Goal: Information Seeking & Learning: Learn about a topic

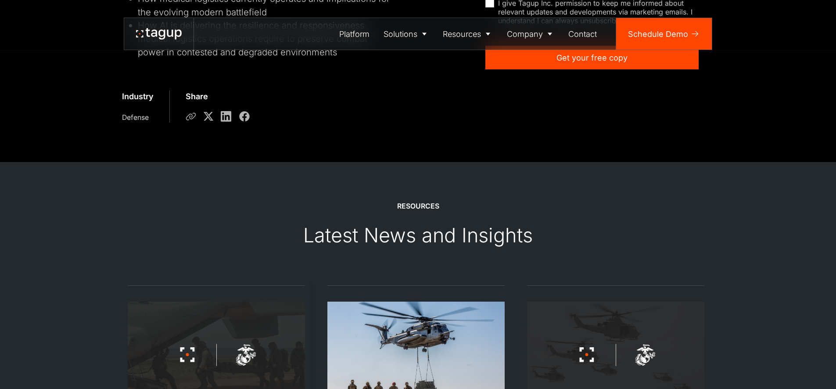
scroll to position [736, 0]
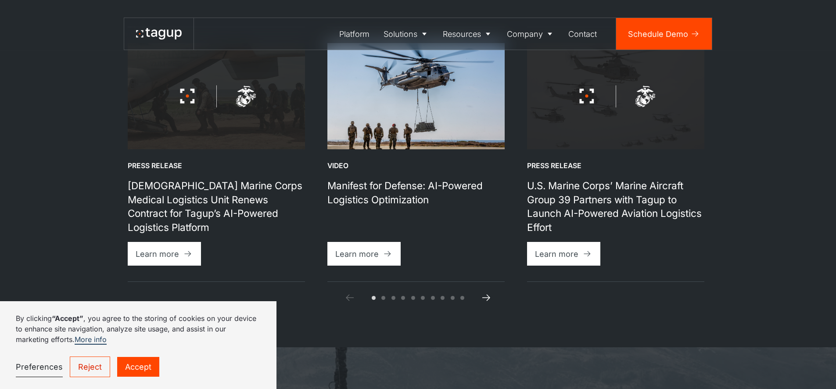
click at [488, 292] on icon at bounding box center [486, 297] width 11 height 11
click at [384, 296] on span "Go to slide 2" at bounding box center [383, 298] width 4 height 4
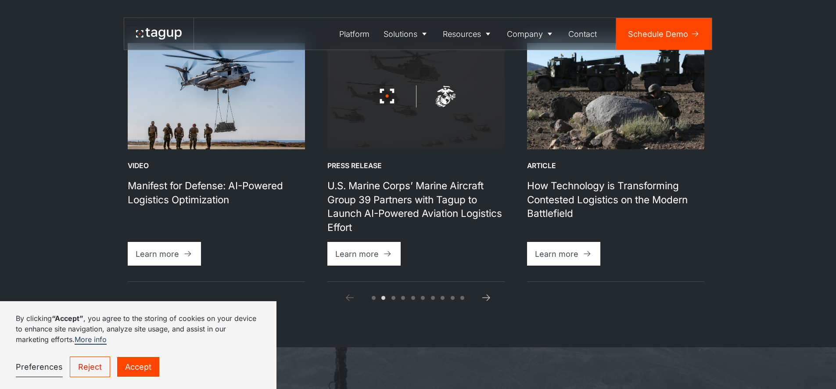
click at [462, 296] on span "Go to slide 10" at bounding box center [462, 298] width 4 height 4
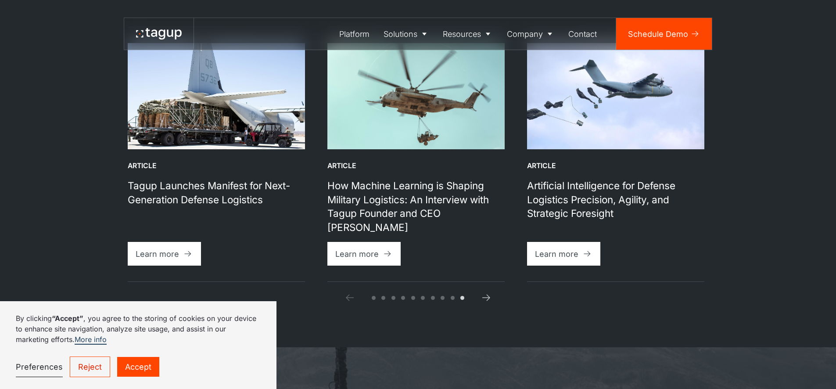
click at [374, 296] on span "Go to slide 1" at bounding box center [374, 298] width 4 height 4
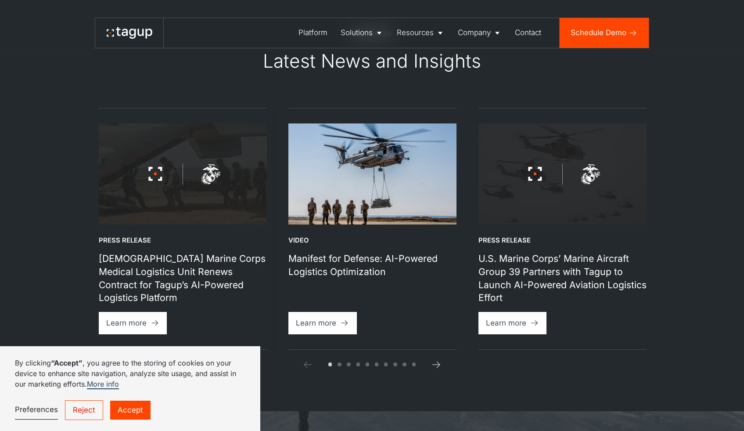
scroll to position [604, 0]
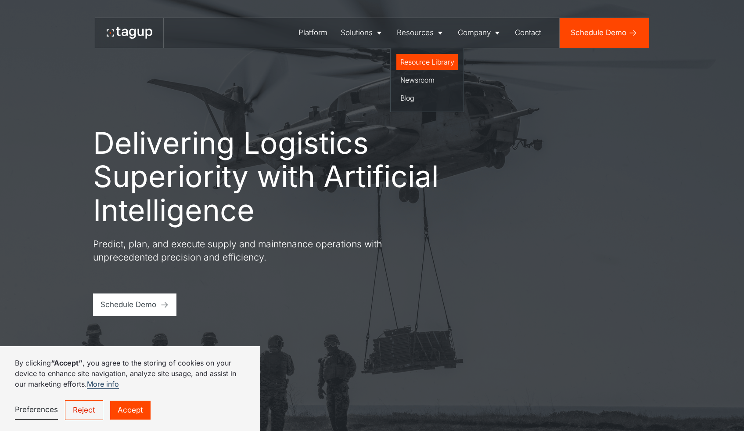
click at [412, 61] on div "Resource Library" at bounding box center [427, 62] width 54 height 11
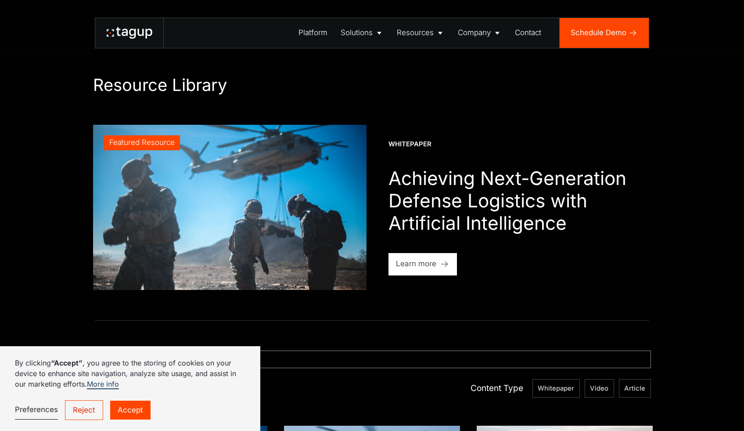
scroll to position [242, 0]
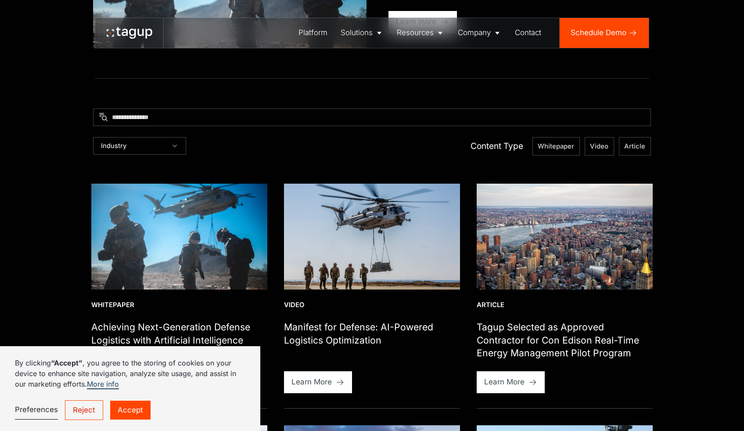
click at [175, 238] on img at bounding box center [179, 236] width 176 height 106
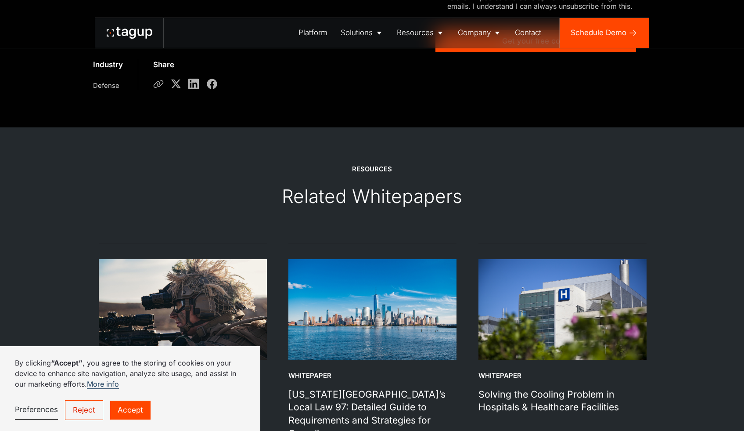
scroll to position [298, 0]
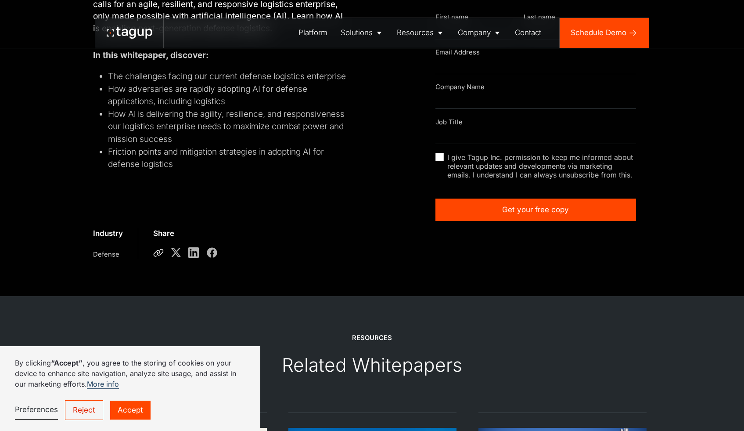
click at [160, 255] on icon at bounding box center [158, 252] width 11 height 11
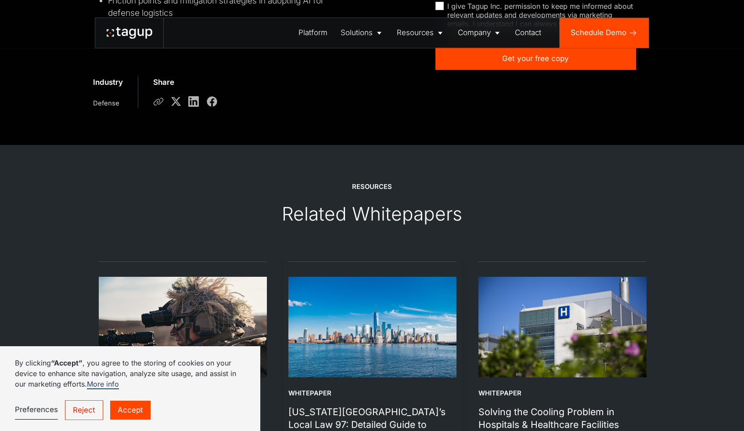
scroll to position [599, 0]
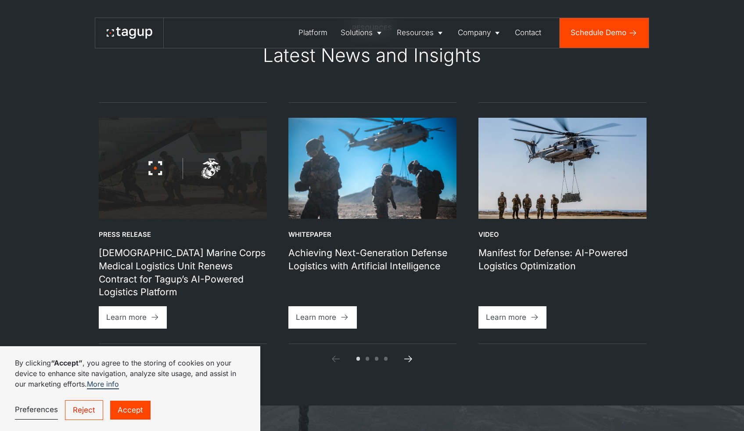
click at [412, 362] on icon at bounding box center [408, 358] width 8 height 7
click at [409, 364] on icon at bounding box center [408, 358] width 11 height 11
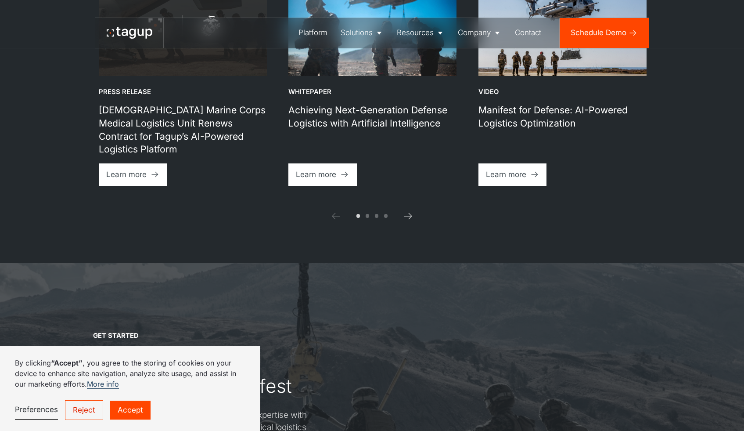
scroll to position [741, 0]
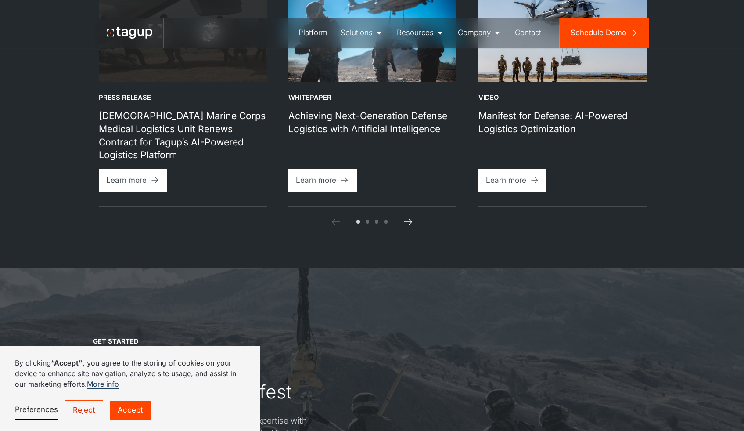
click at [410, 225] on icon at bounding box center [408, 221] width 8 height 7
click at [337, 227] on icon at bounding box center [335, 221] width 11 height 11
click at [369, 223] on div at bounding box center [372, 221] width 32 height 4
click at [367, 223] on span "Go to slide 2" at bounding box center [368, 221] width 4 height 4
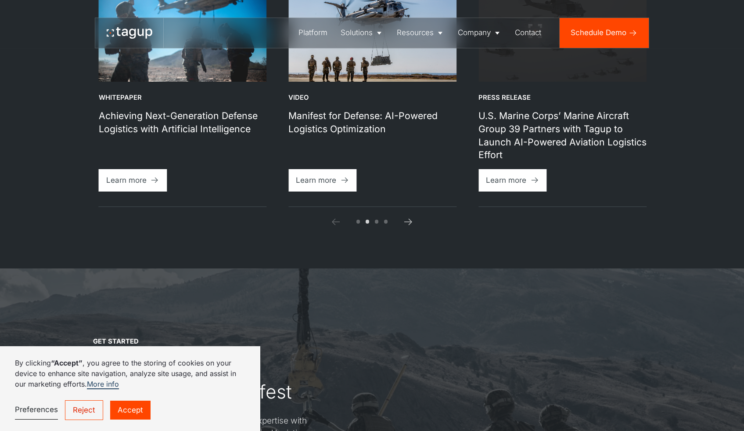
click at [377, 223] on span "Go to slide 3" at bounding box center [377, 221] width 4 height 4
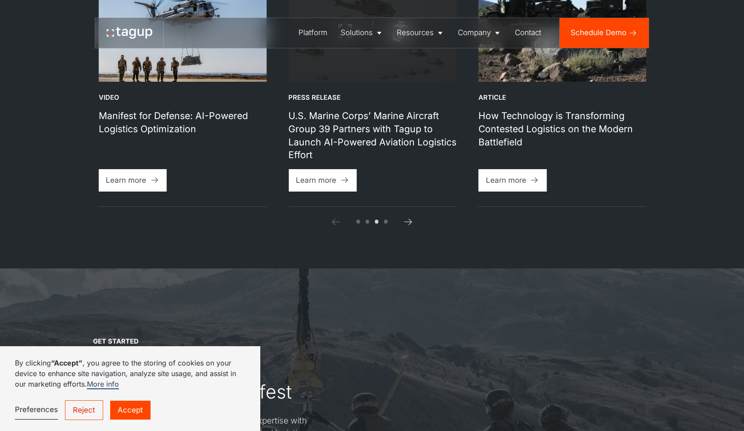
click at [387, 223] on span "Go to slide 4" at bounding box center [386, 221] width 4 height 4
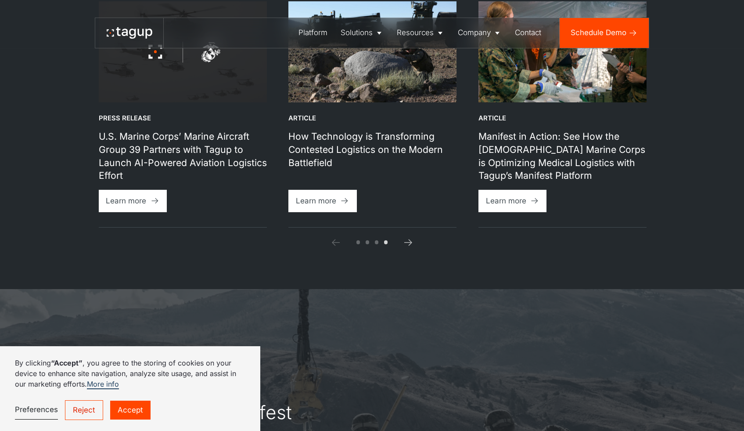
scroll to position [663, 0]
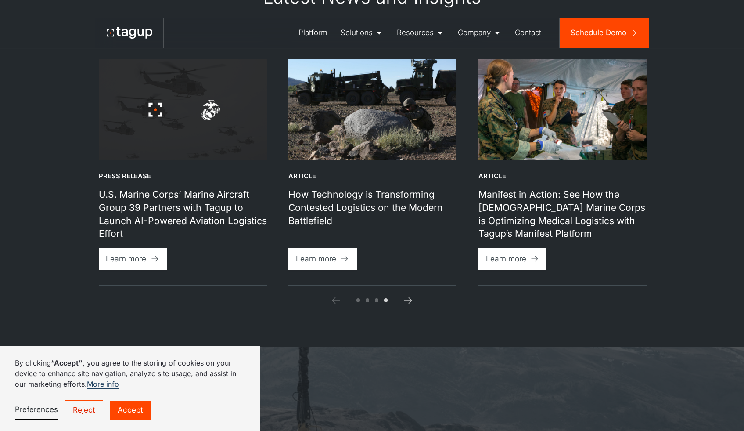
click at [335, 305] on icon at bounding box center [335, 300] width 11 height 11
click at [335, 300] on div "Open the article page" at bounding box center [335, 300] width 0 height 0
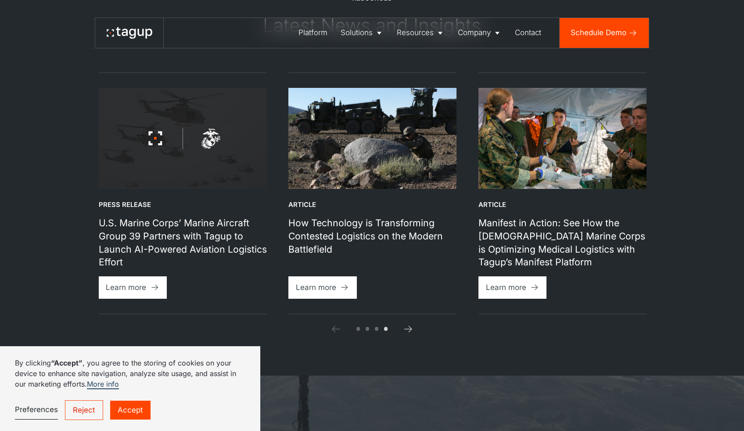
scroll to position [628, 0]
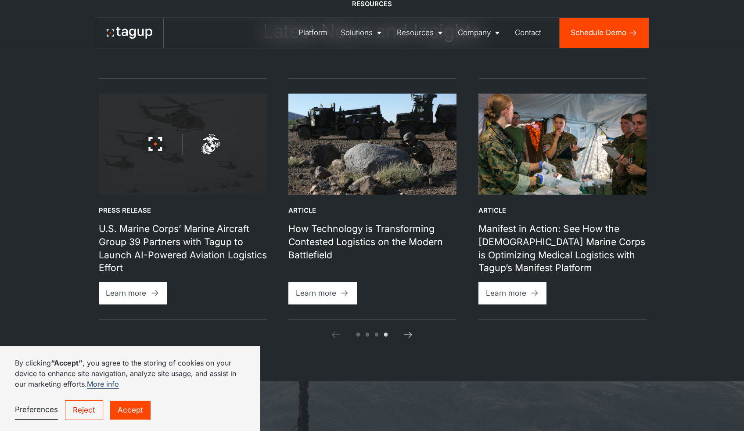
click at [361, 336] on div at bounding box center [372, 334] width 32 height 4
click at [359, 336] on span "Go to slide 1" at bounding box center [358, 334] width 4 height 4
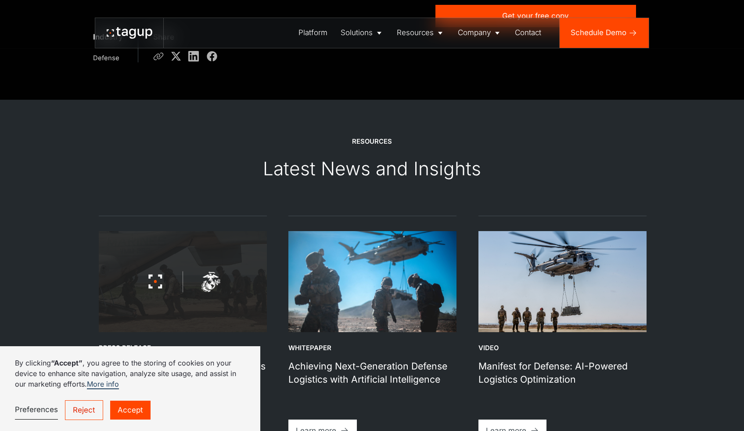
scroll to position [660, 0]
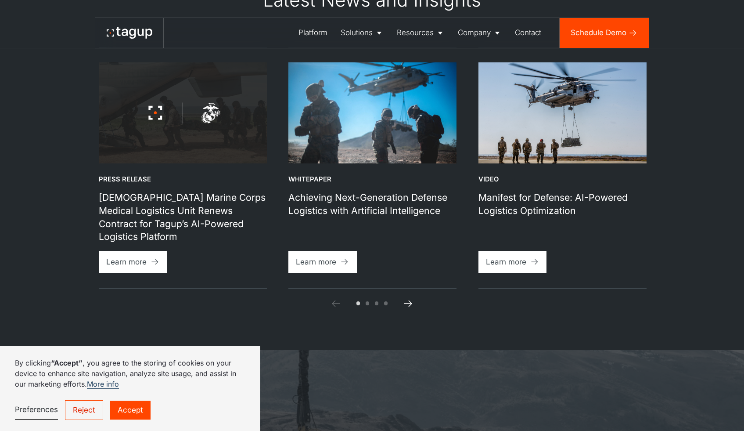
click at [412, 306] on icon "Next slide" at bounding box center [408, 303] width 8 height 7
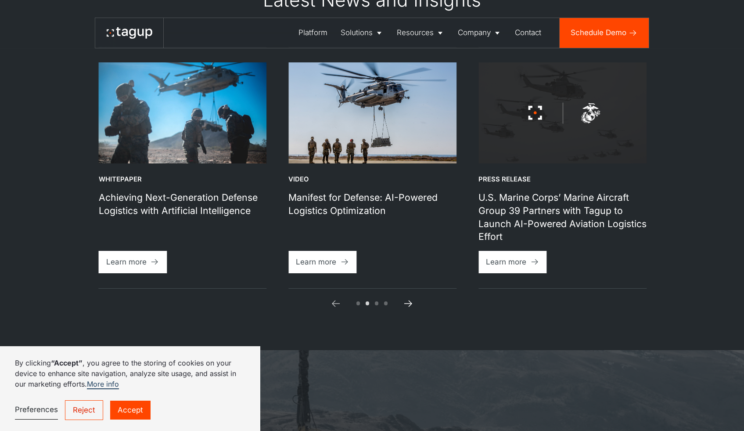
click at [412, 306] on icon "Next slide" at bounding box center [408, 303] width 8 height 7
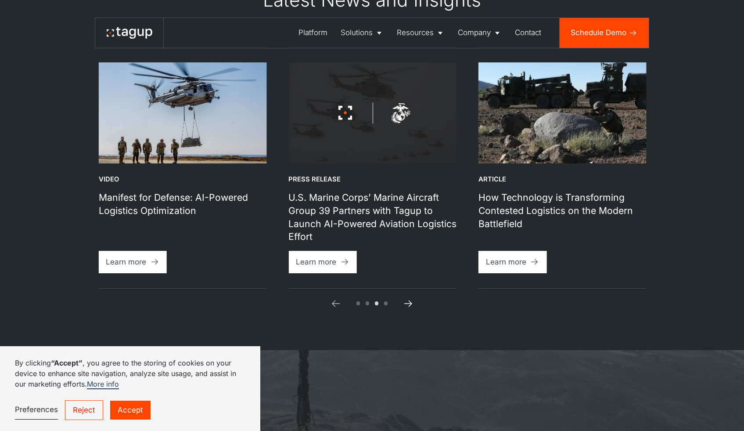
click at [412, 306] on icon "Next slide" at bounding box center [408, 303] width 8 height 7
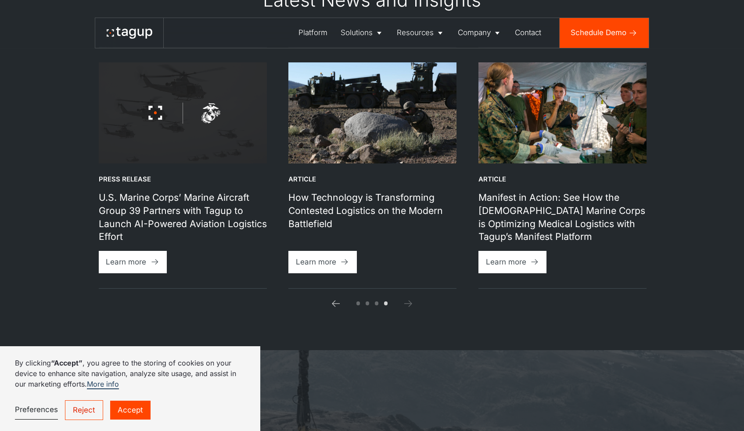
click at [412, 306] on icon "Next slide" at bounding box center [408, 303] width 8 height 7
click at [331, 309] on icon "Previous slide" at bounding box center [335, 303] width 11 height 11
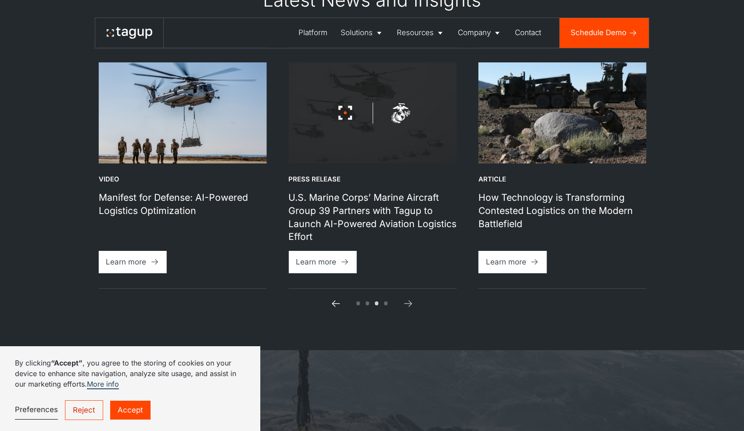
click at [331, 309] on icon "Previous slide" at bounding box center [335, 303] width 11 height 11
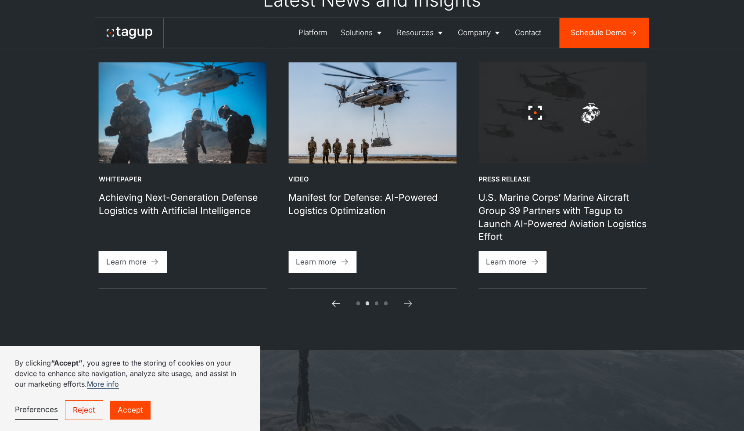
click at [331, 309] on icon "Previous slide" at bounding box center [335, 303] width 11 height 11
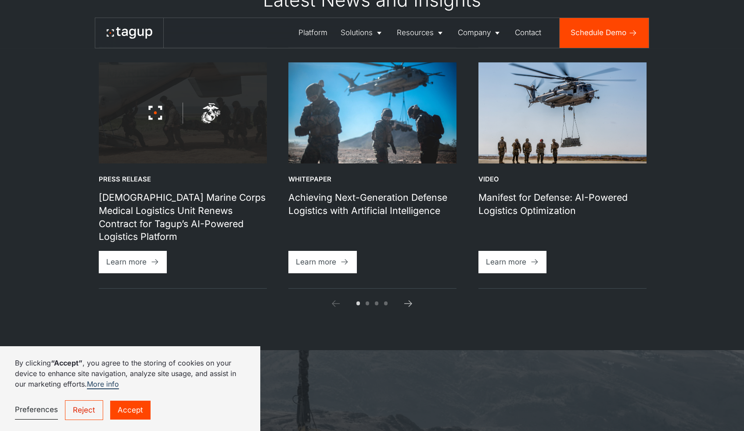
click at [331, 309] on icon "Previous slide" at bounding box center [335, 303] width 11 height 11
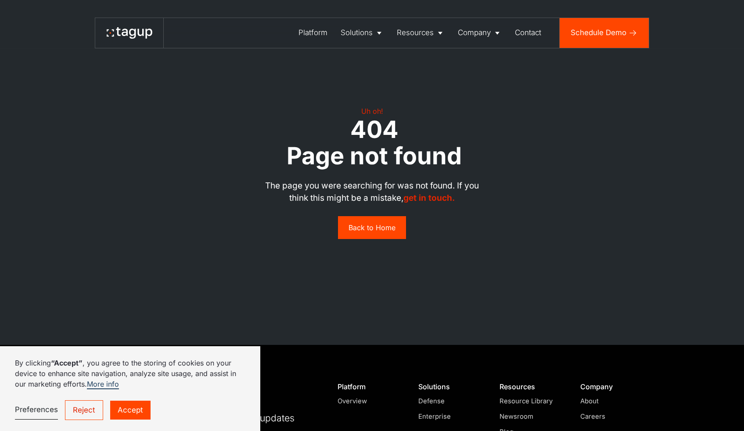
click at [134, 34] on icon at bounding box center [130, 32] width 46 height 11
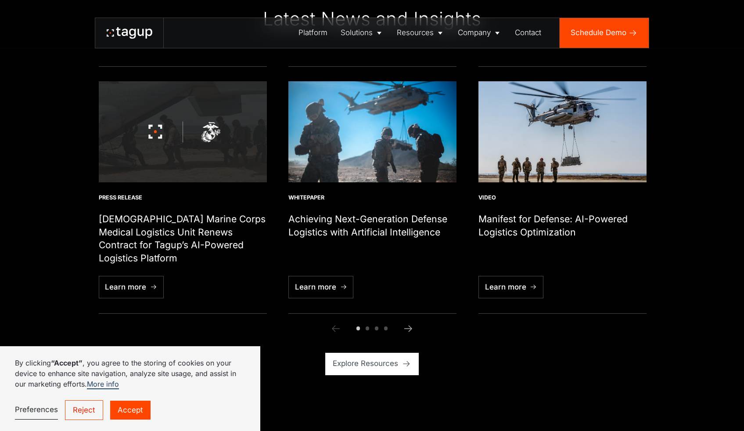
scroll to position [3183, 0]
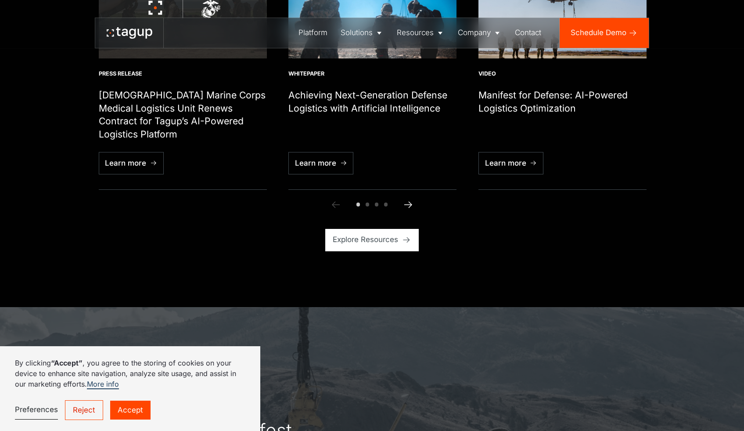
click at [408, 210] on icon "Next slide" at bounding box center [408, 204] width 11 height 11
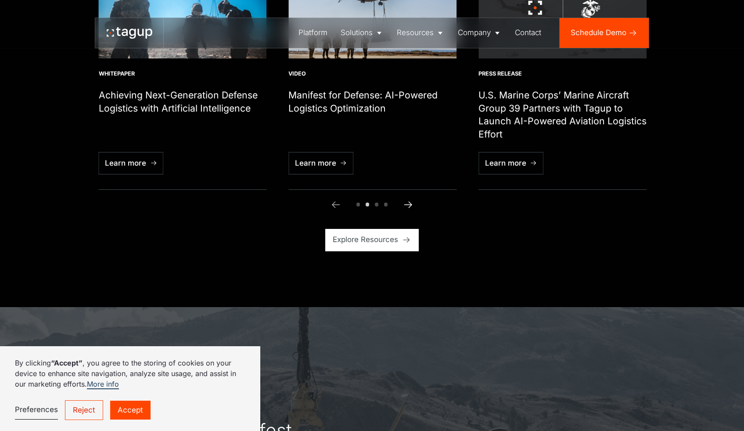
click at [408, 210] on icon "Next slide" at bounding box center [408, 204] width 11 height 11
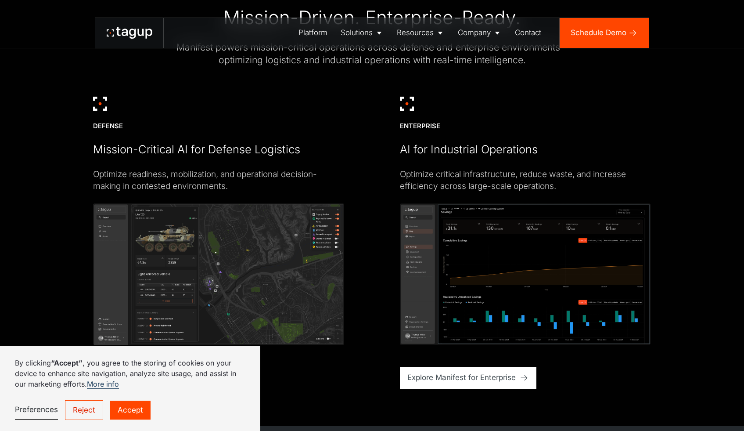
scroll to position [2535, 0]
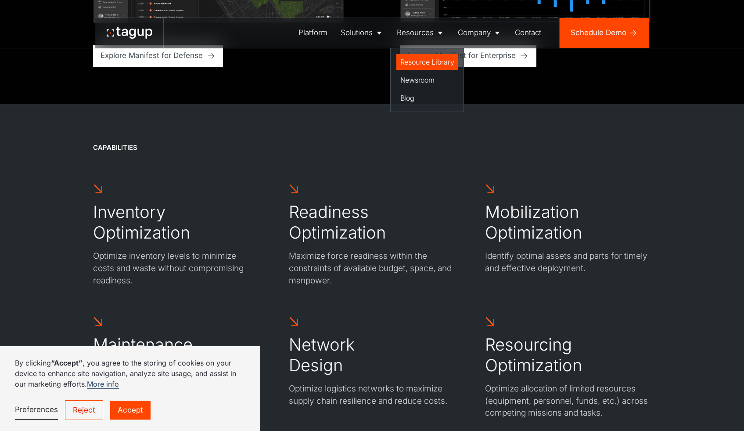
click at [424, 62] on div "Resource Library" at bounding box center [427, 62] width 54 height 11
